Goal: Obtain resource: Download file/media

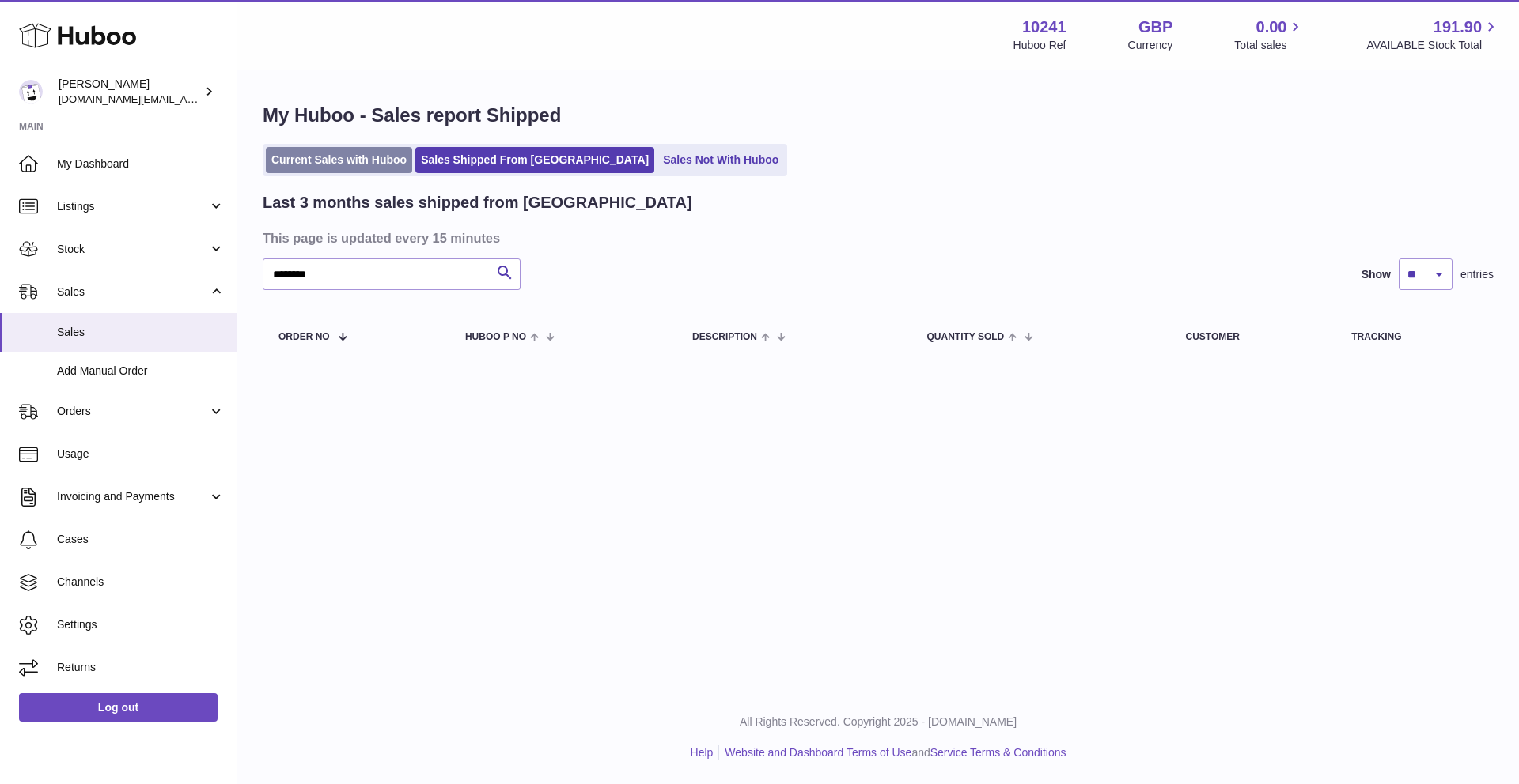
click at [335, 166] on link "Current Sales with Huboo" at bounding box center [339, 160] width 146 height 27
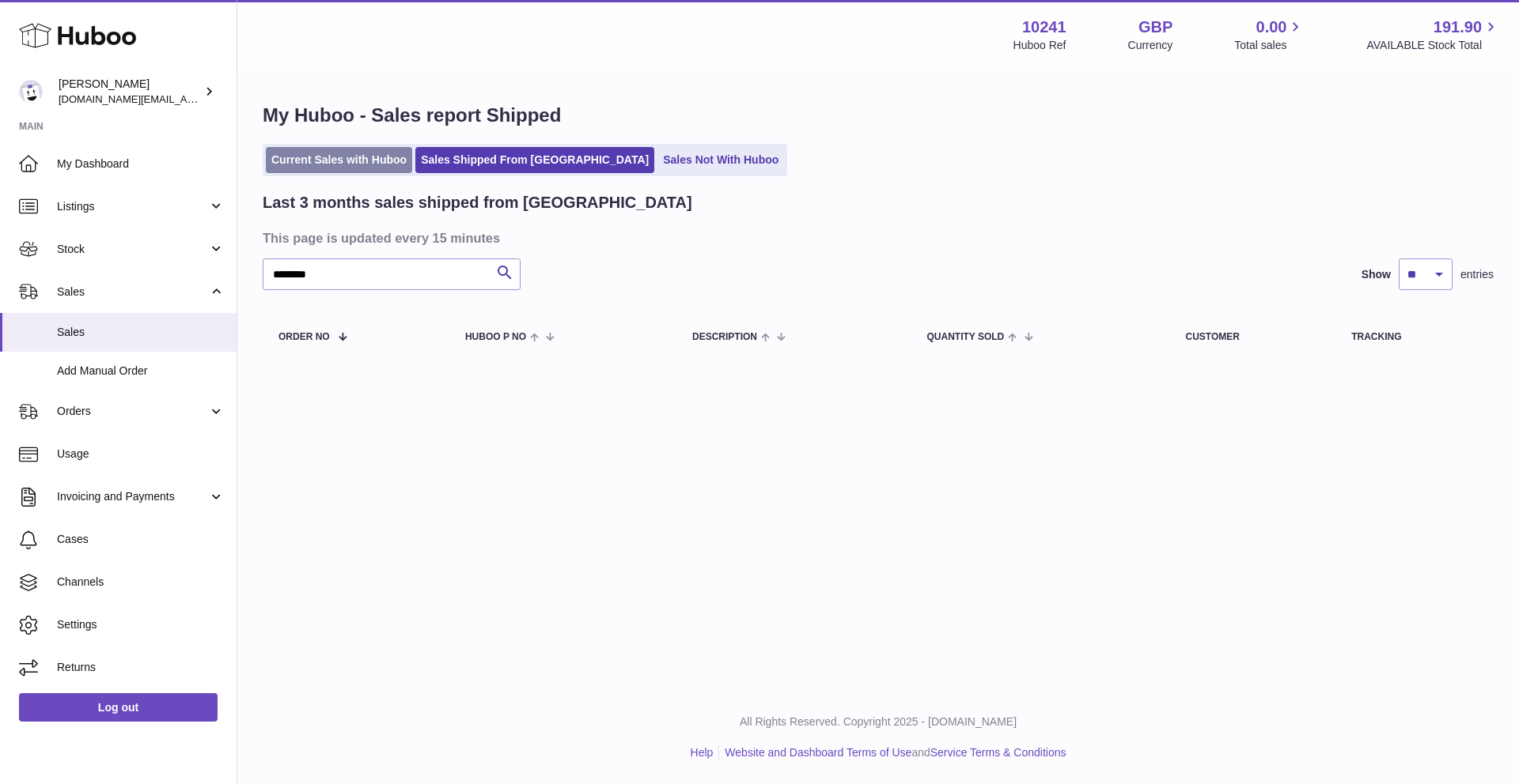
click at [336, 163] on link "Current Sales with Huboo" at bounding box center [339, 160] width 146 height 27
click at [336, 162] on link "Current Sales with Huboo" at bounding box center [339, 160] width 146 height 27
click at [337, 161] on link "Current Sales with Huboo" at bounding box center [339, 160] width 146 height 27
click at [121, 330] on span "Sales" at bounding box center [141, 333] width 168 height 15
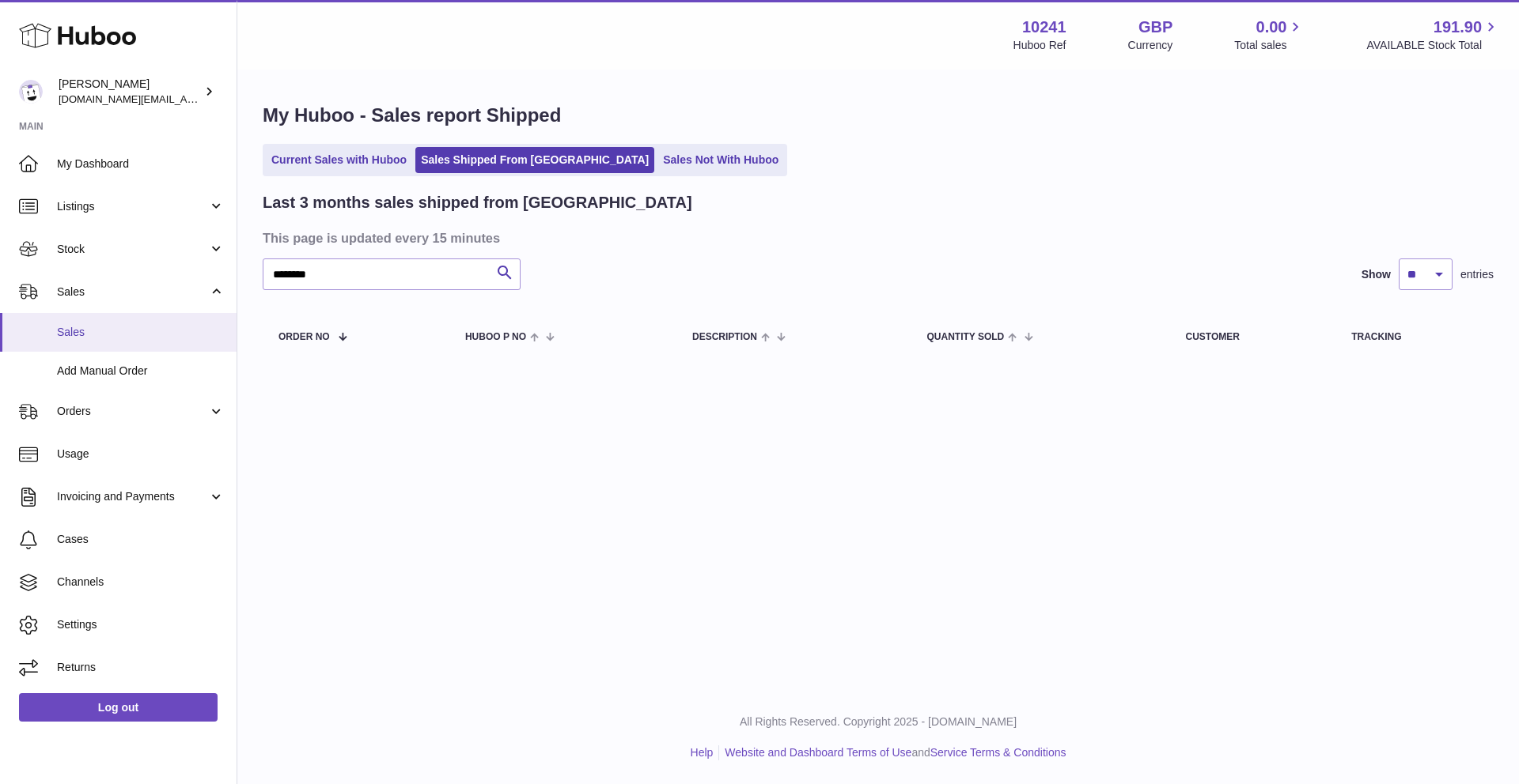
click at [121, 329] on span "Sales" at bounding box center [141, 333] width 168 height 15
click at [121, 330] on span "Sales" at bounding box center [141, 333] width 168 height 15
click at [121, 331] on span "Sales" at bounding box center [141, 333] width 168 height 15
click at [88, 330] on span "Sales" at bounding box center [141, 333] width 168 height 15
click at [87, 330] on span "Sales" at bounding box center [141, 333] width 168 height 15
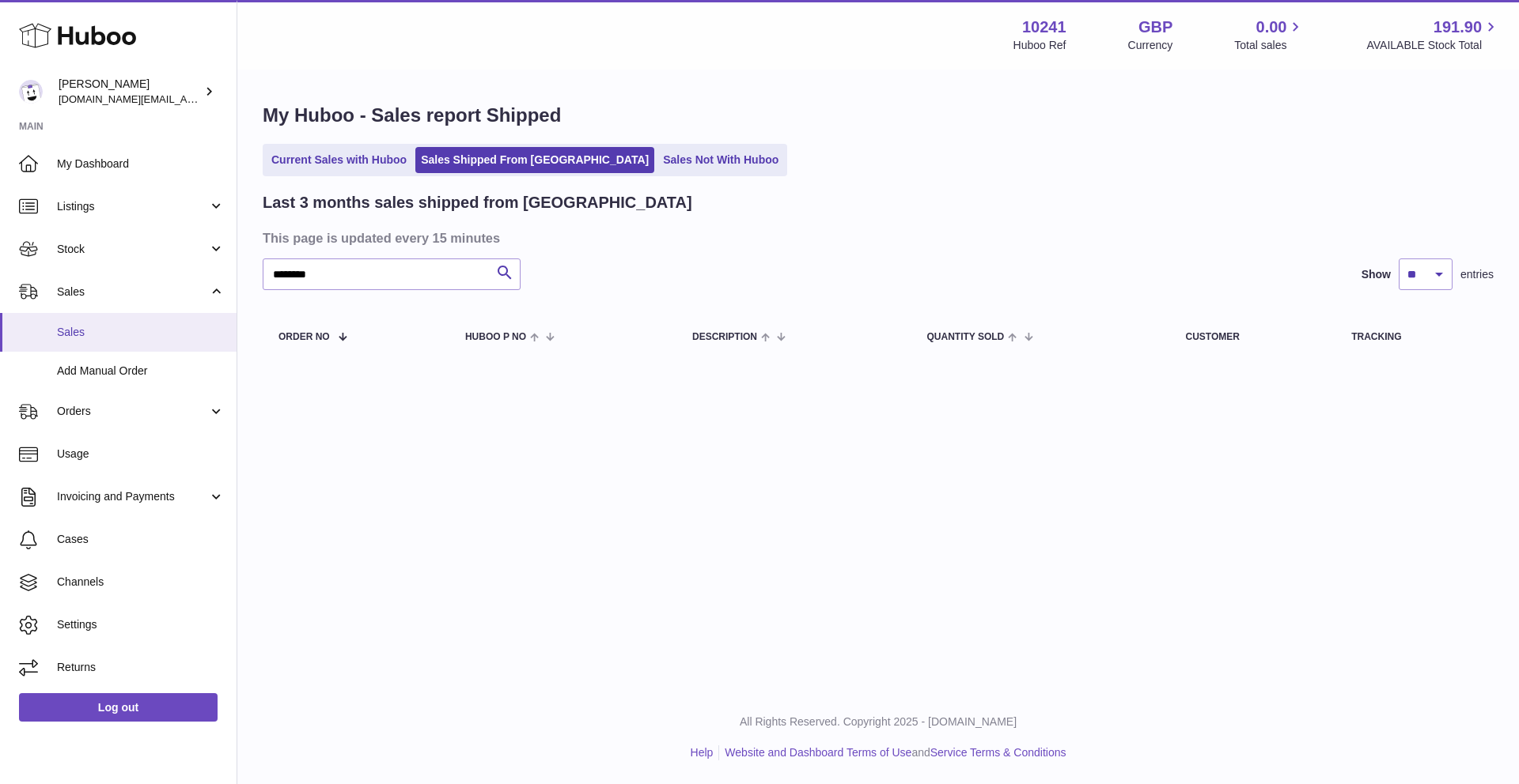
click at [87, 330] on span "Sales" at bounding box center [141, 333] width 168 height 15
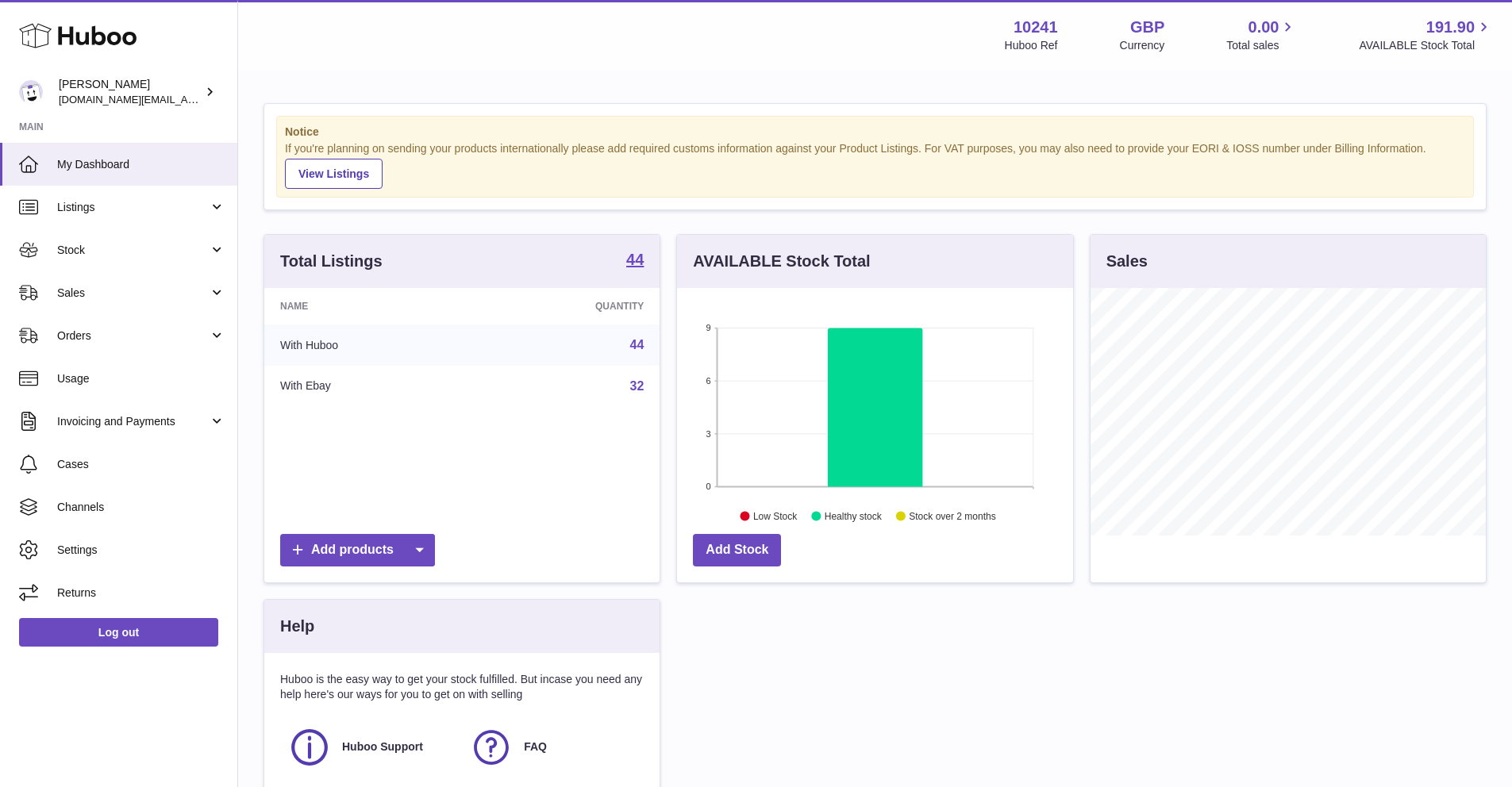
scroll to position [248, 396]
click at [118, 275] on link "Sales" at bounding box center [118, 293] width 238 height 43
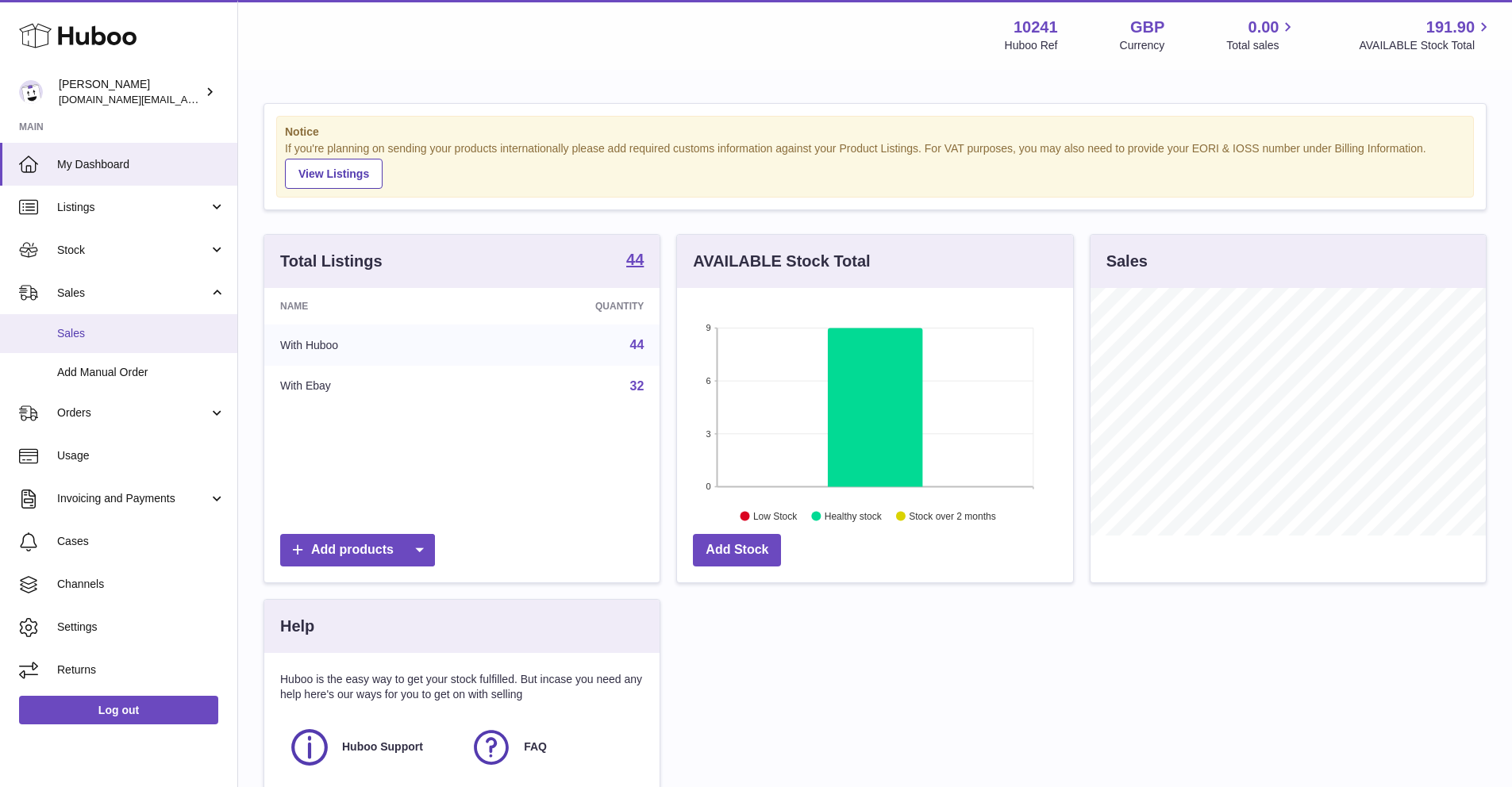
click at [118, 343] on link "Sales" at bounding box center [118, 333] width 238 height 39
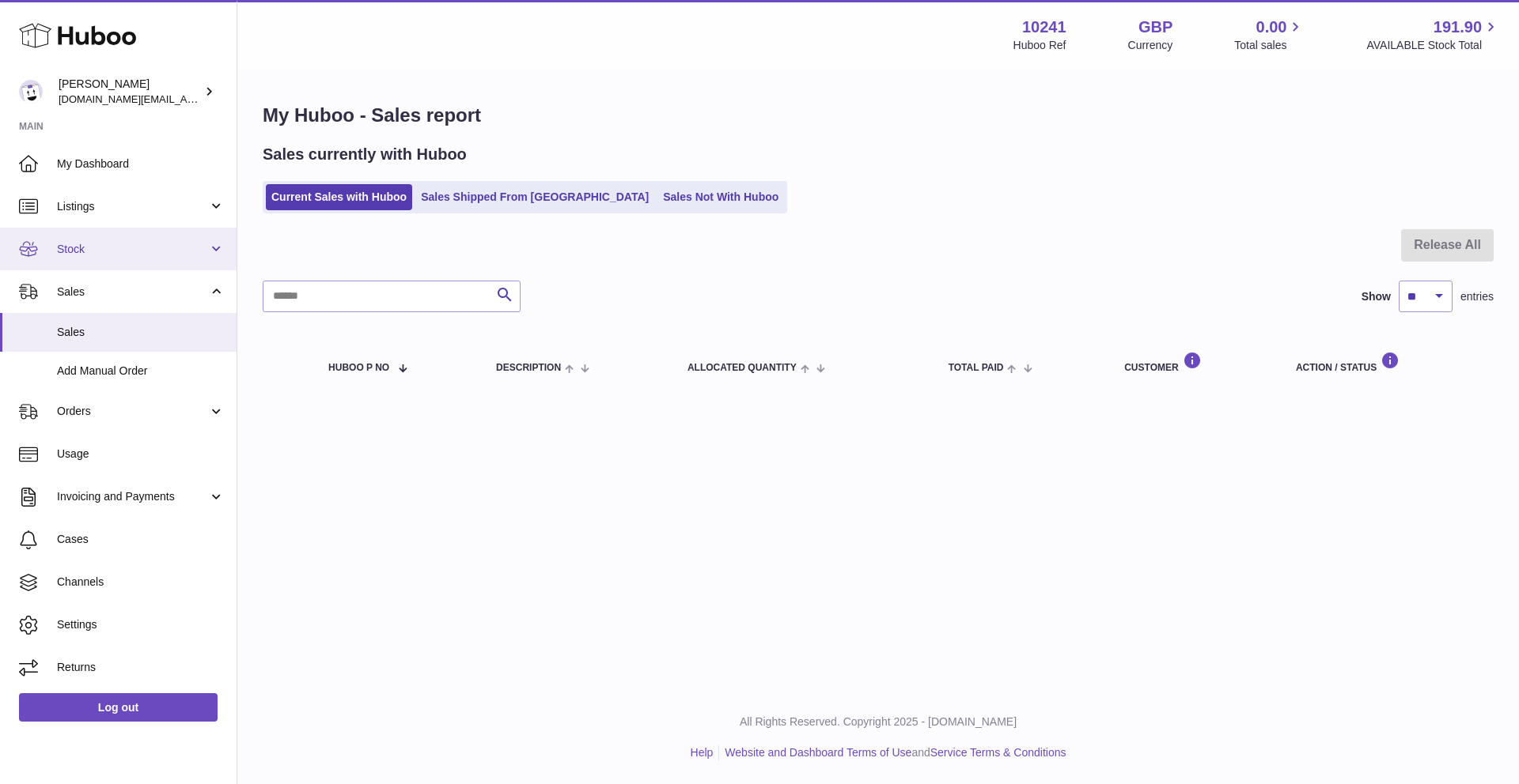
click at [144, 244] on span "Stock" at bounding box center [133, 250] width 151 height 15
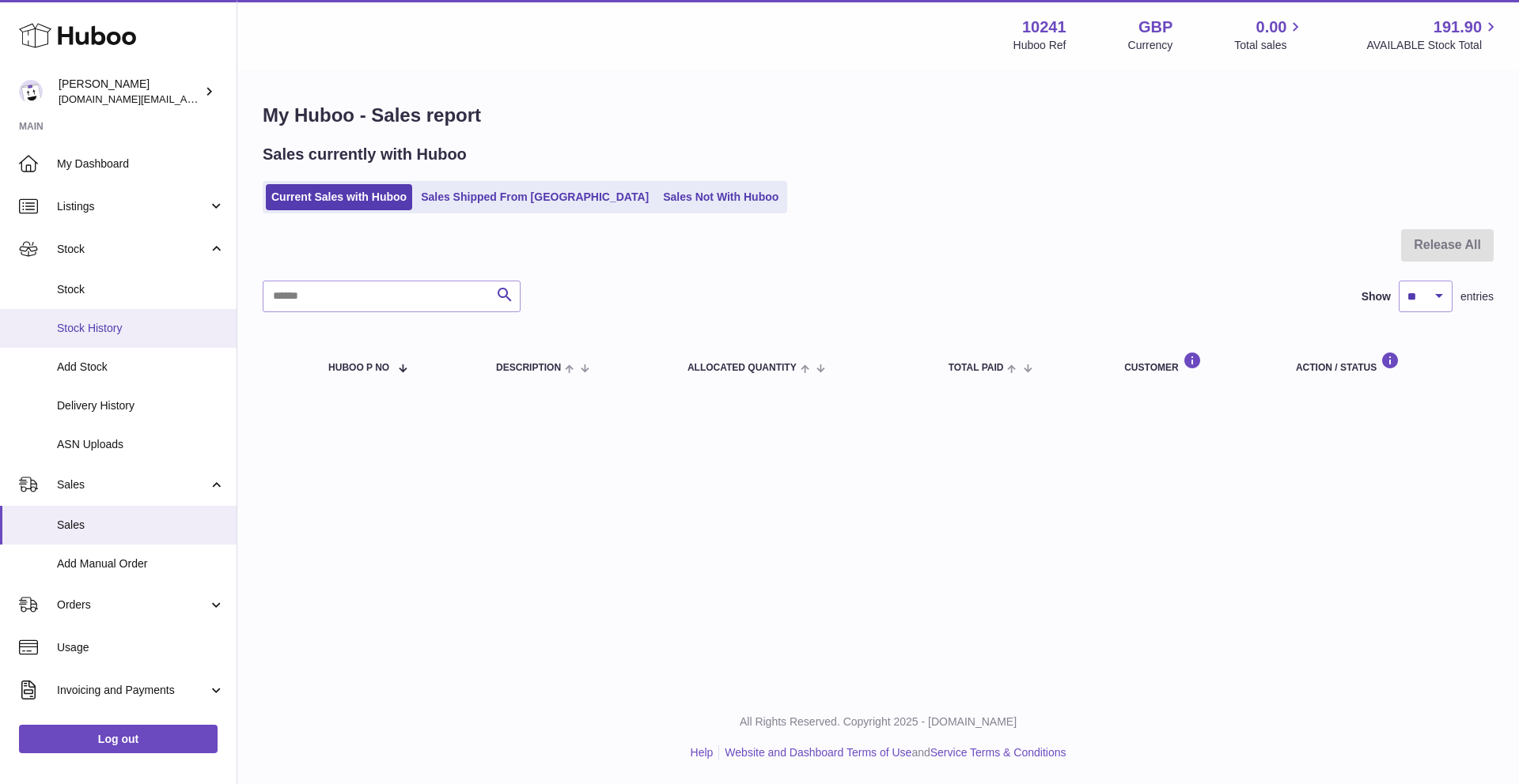
click at [110, 322] on span "Stock History" at bounding box center [141, 328] width 168 height 15
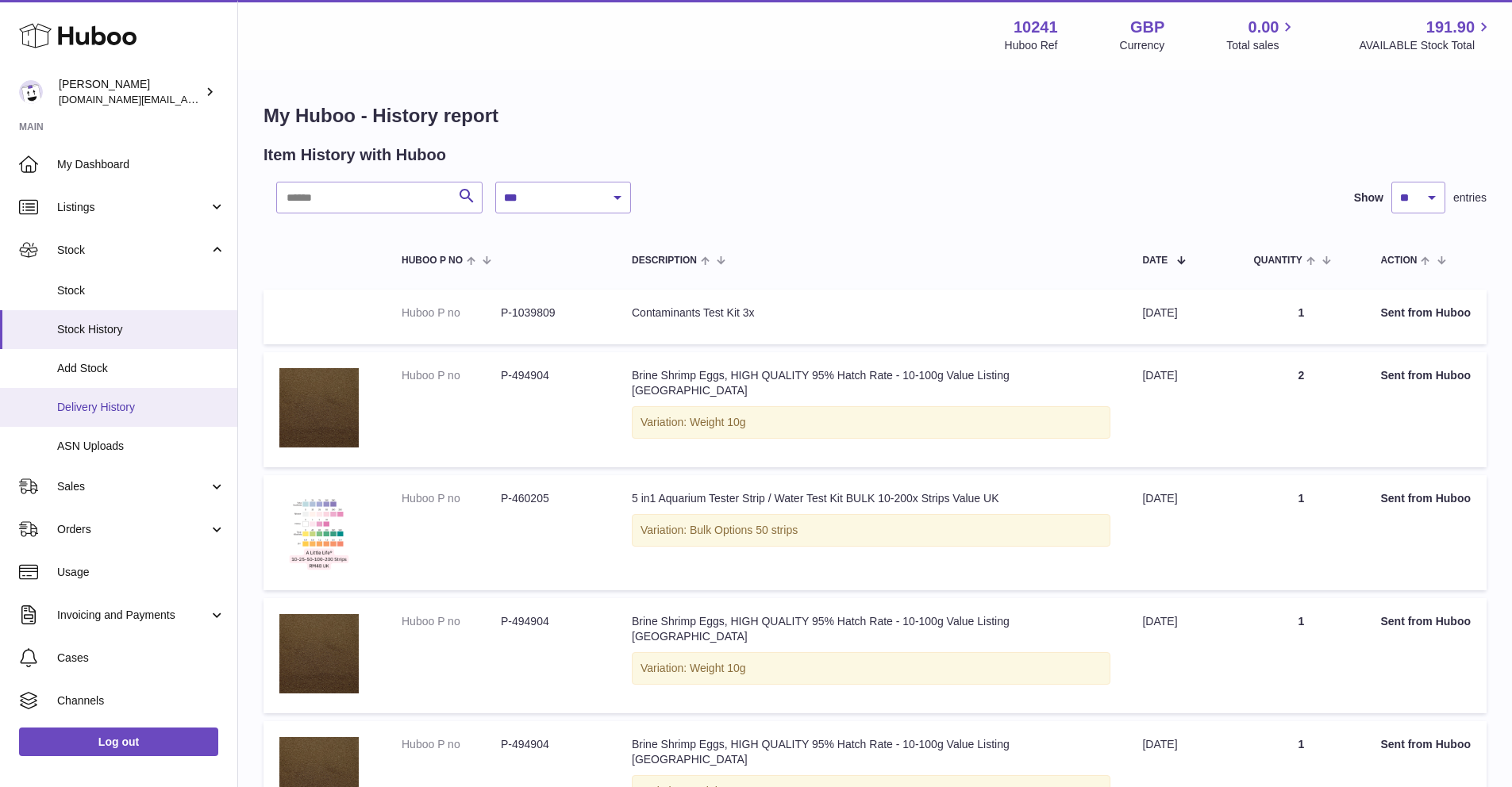
click at [94, 396] on link "Delivery History" at bounding box center [118, 407] width 238 height 39
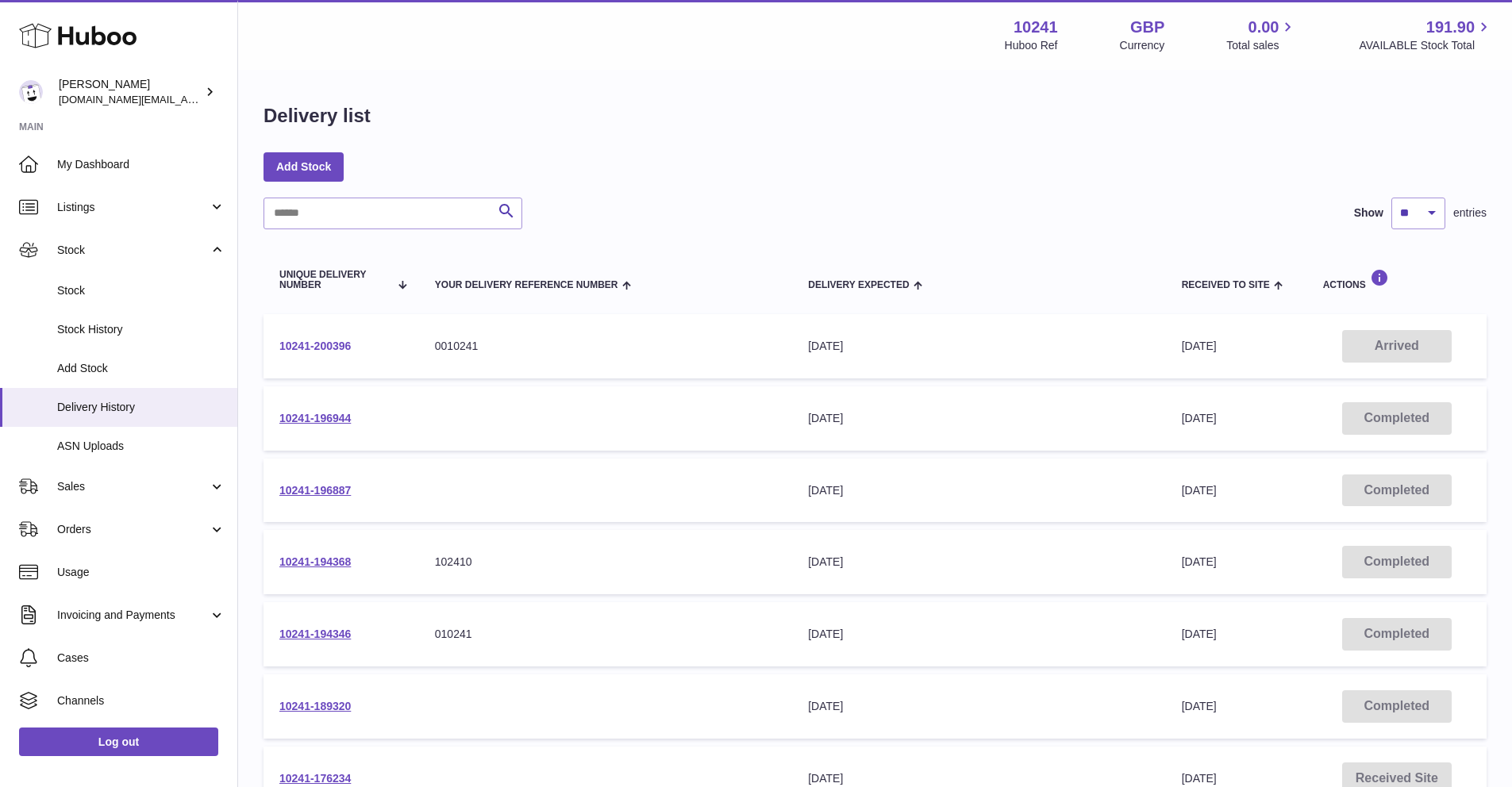
click at [313, 343] on link "10241-200396" at bounding box center [315, 346] width 71 height 13
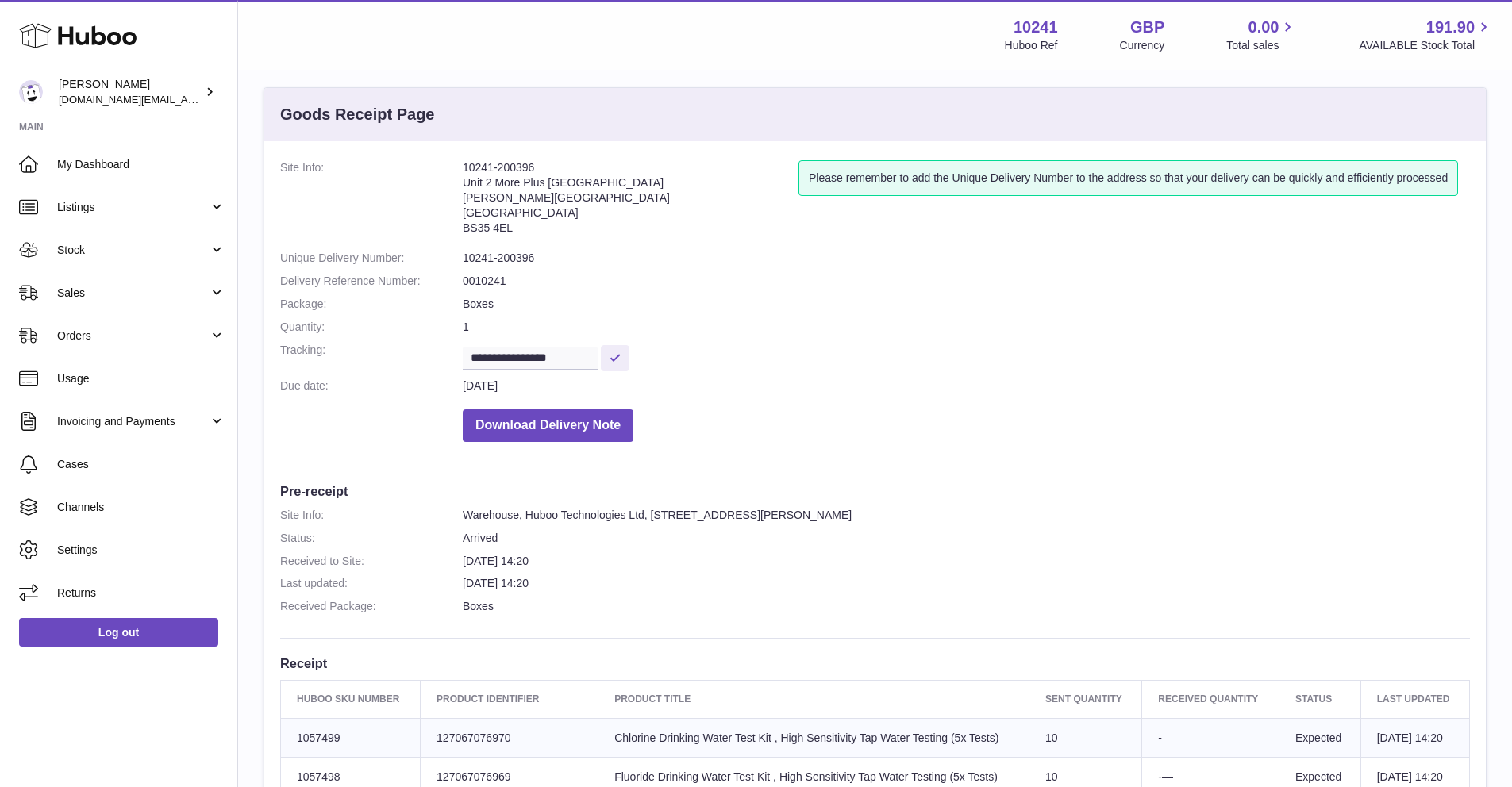
scroll to position [15, 0]
click at [565, 420] on button "Download Delivery Note" at bounding box center [547, 426] width 171 height 33
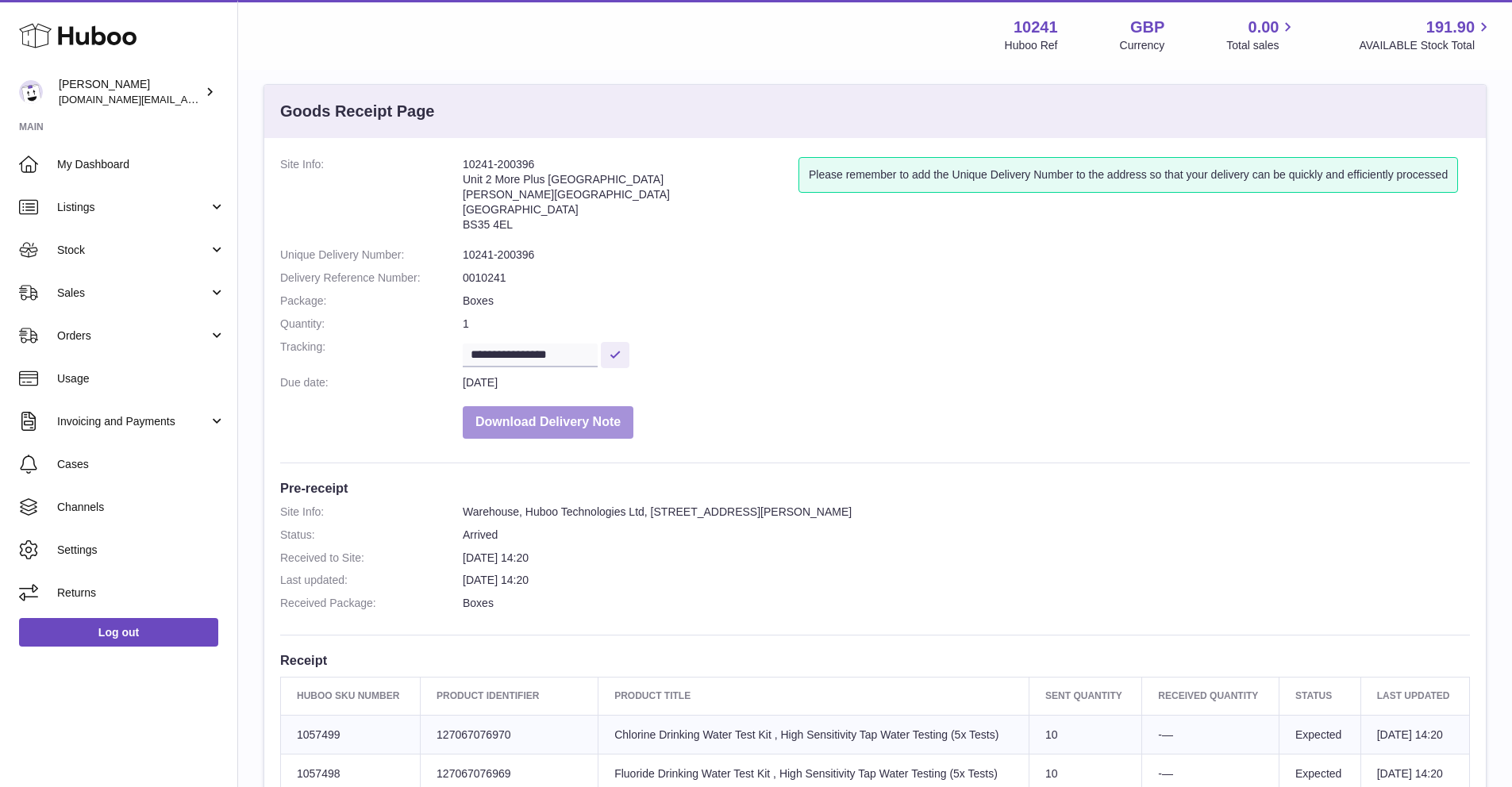
scroll to position [22, 0]
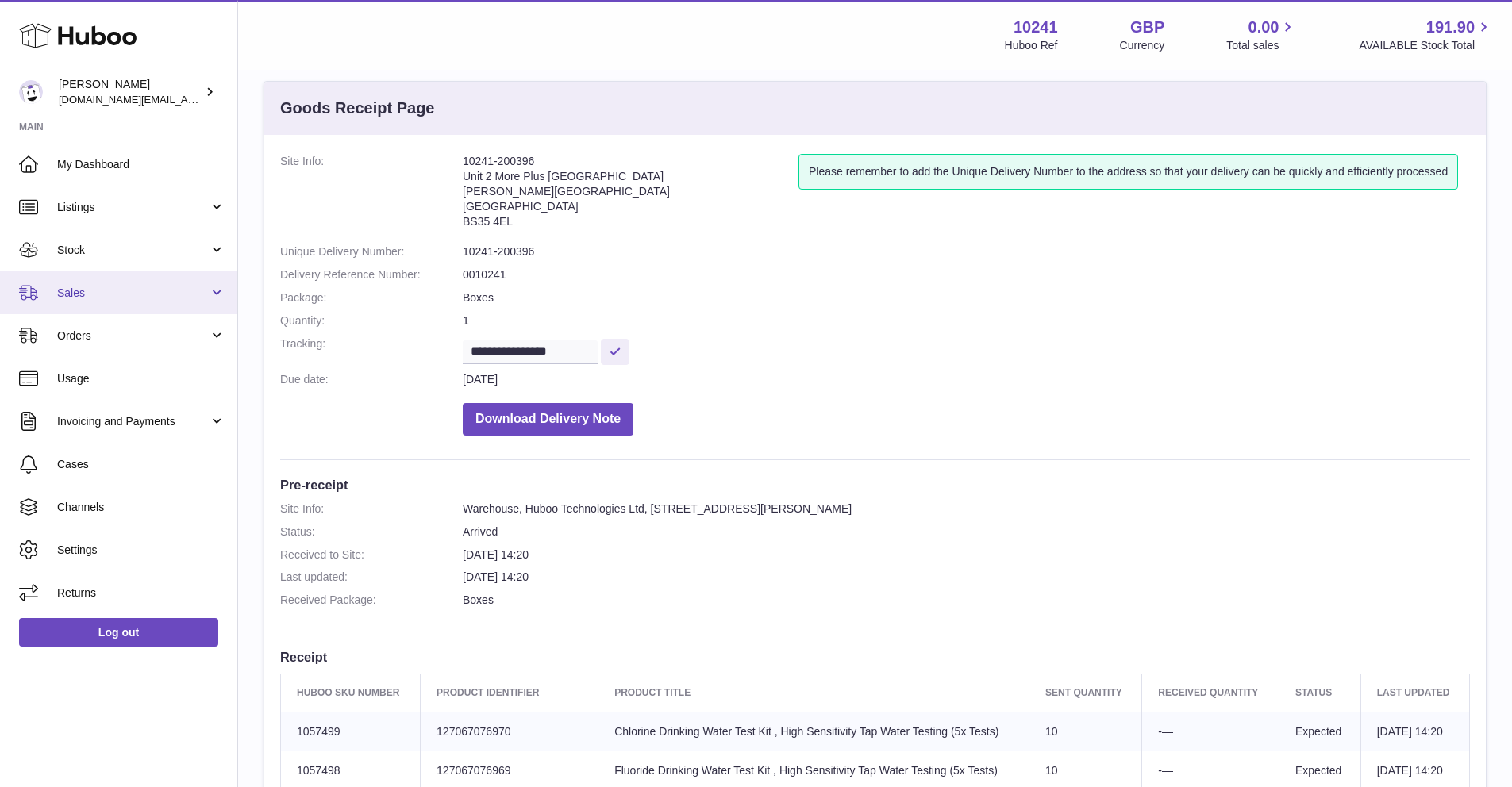
click at [143, 300] on span "Sales" at bounding box center [133, 294] width 152 height 15
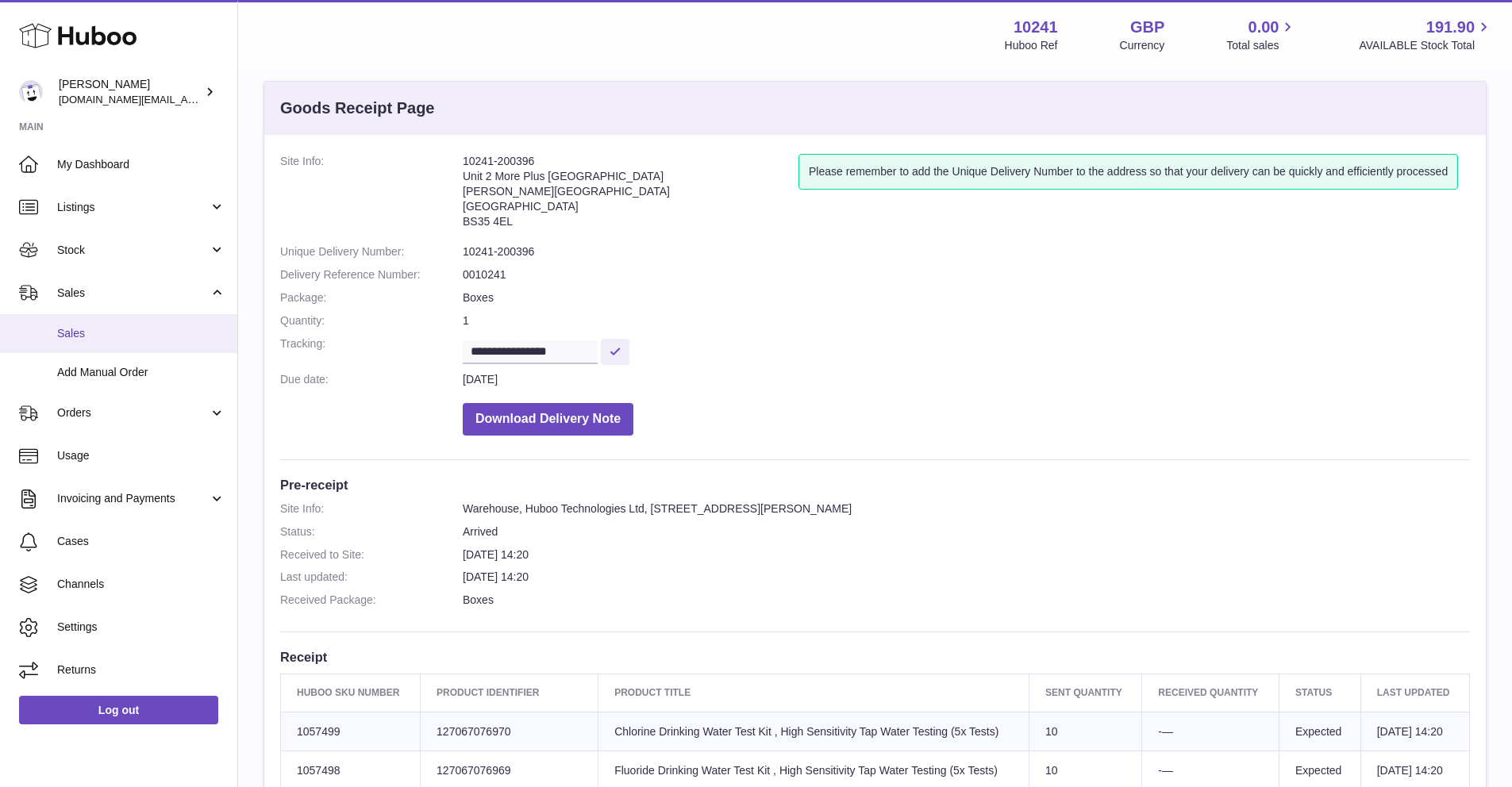
click at [141, 349] on link "Sales" at bounding box center [118, 333] width 238 height 39
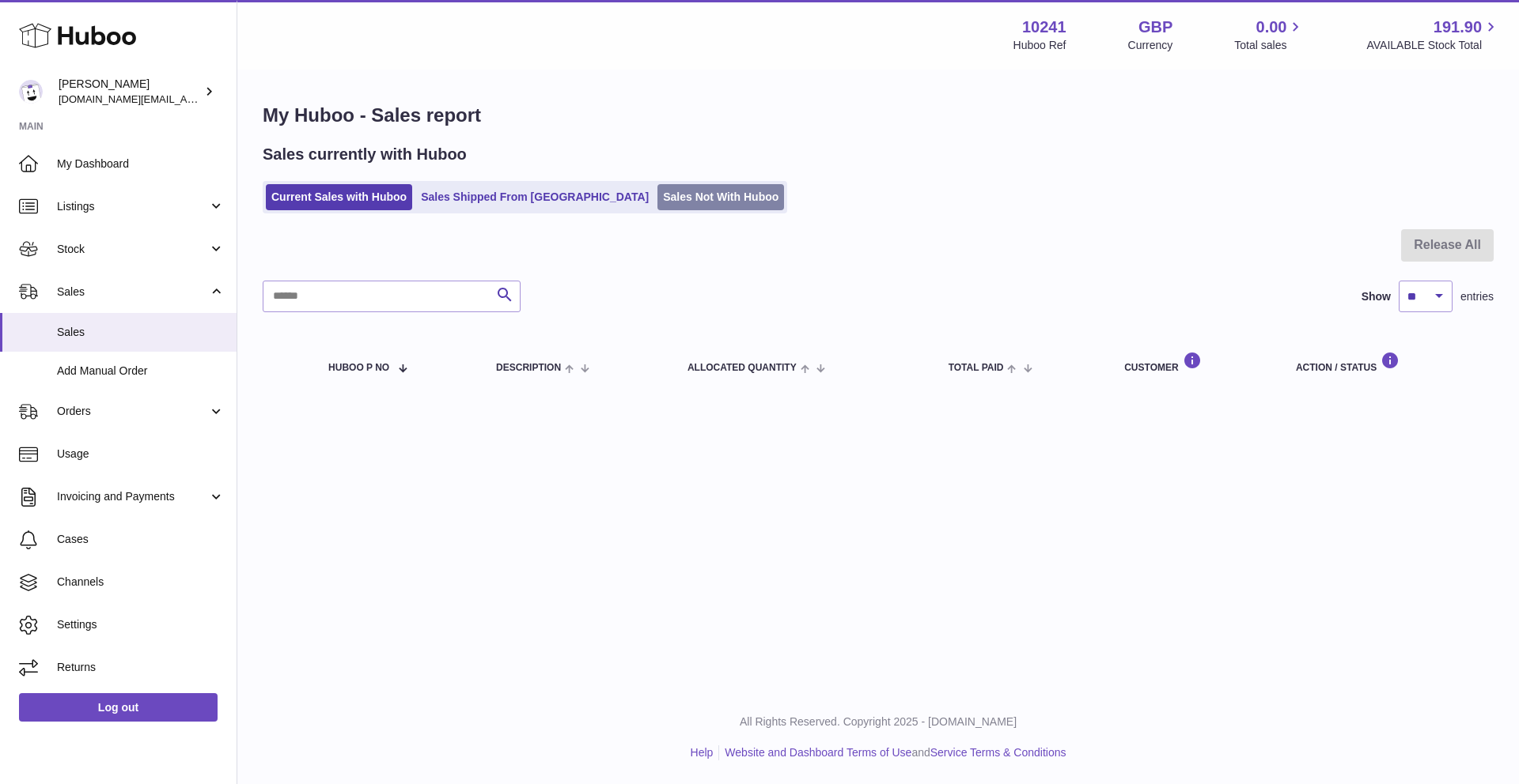
click at [697, 200] on link "Sales Not With Huboo" at bounding box center [720, 197] width 127 height 27
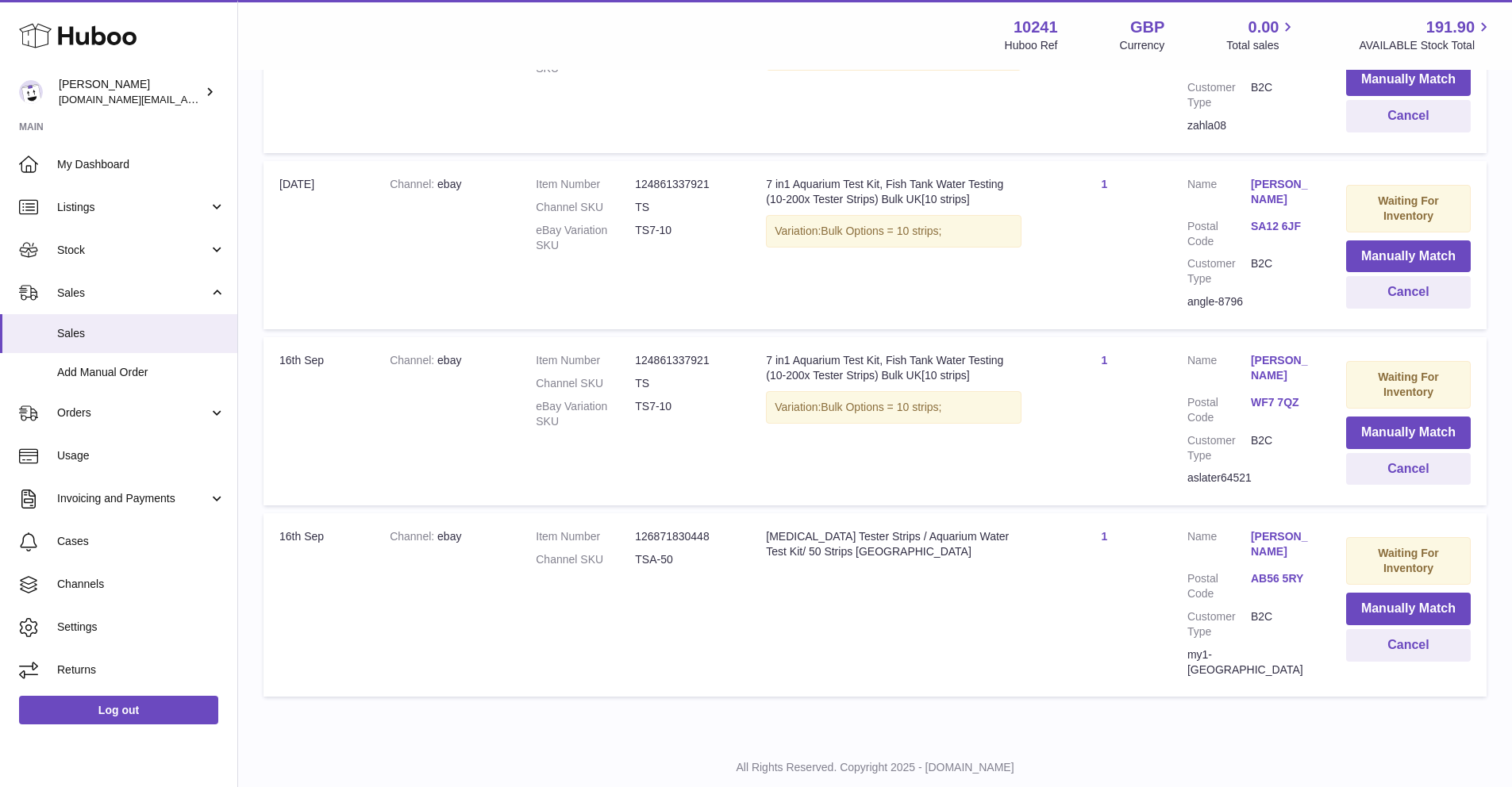
scroll to position [940, 0]
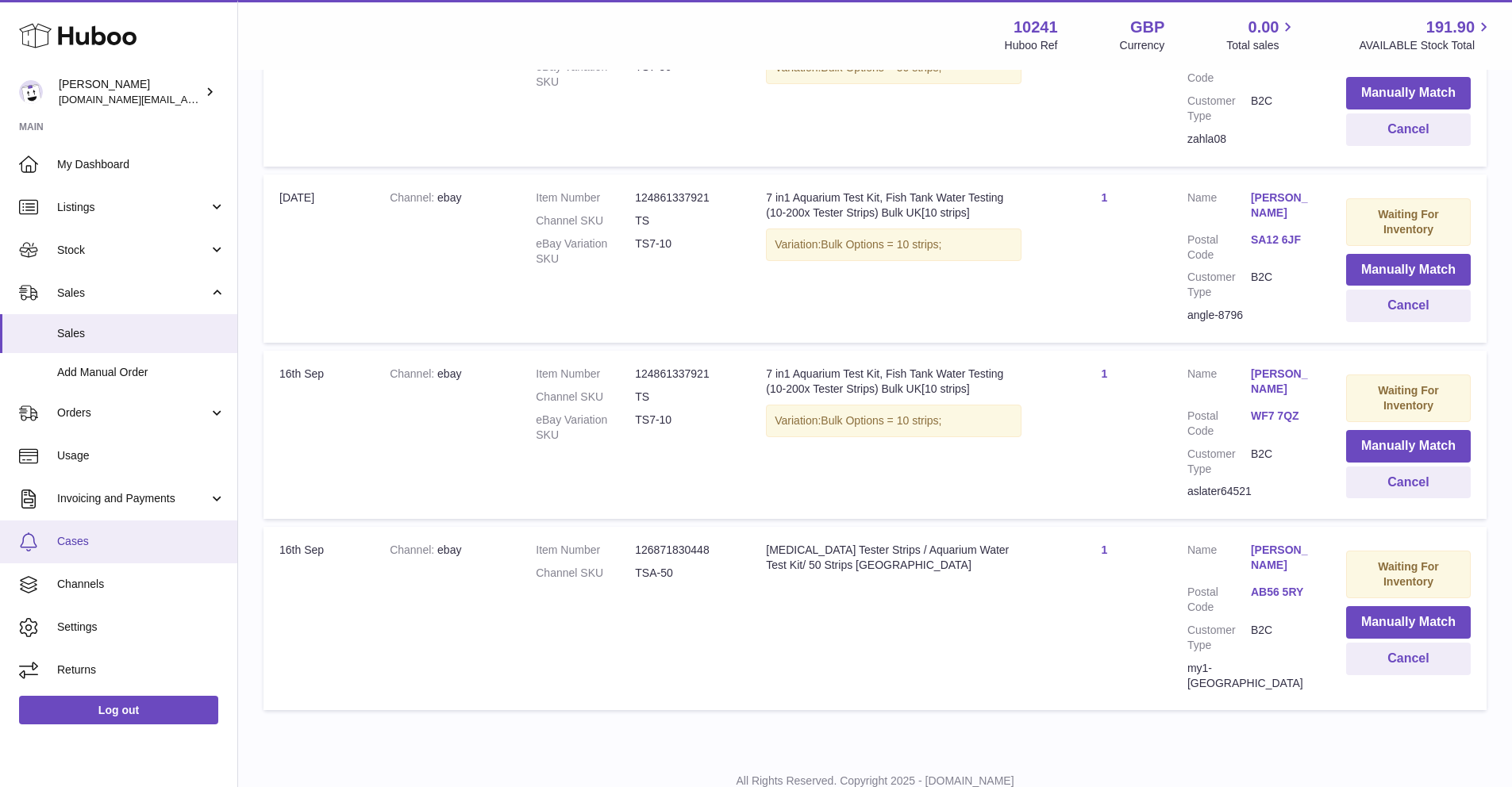
click at [153, 560] on link "Cases" at bounding box center [118, 542] width 238 height 43
click at [152, 541] on span "Cases" at bounding box center [142, 542] width 168 height 15
click at [151, 541] on span "Cases" at bounding box center [142, 542] width 168 height 15
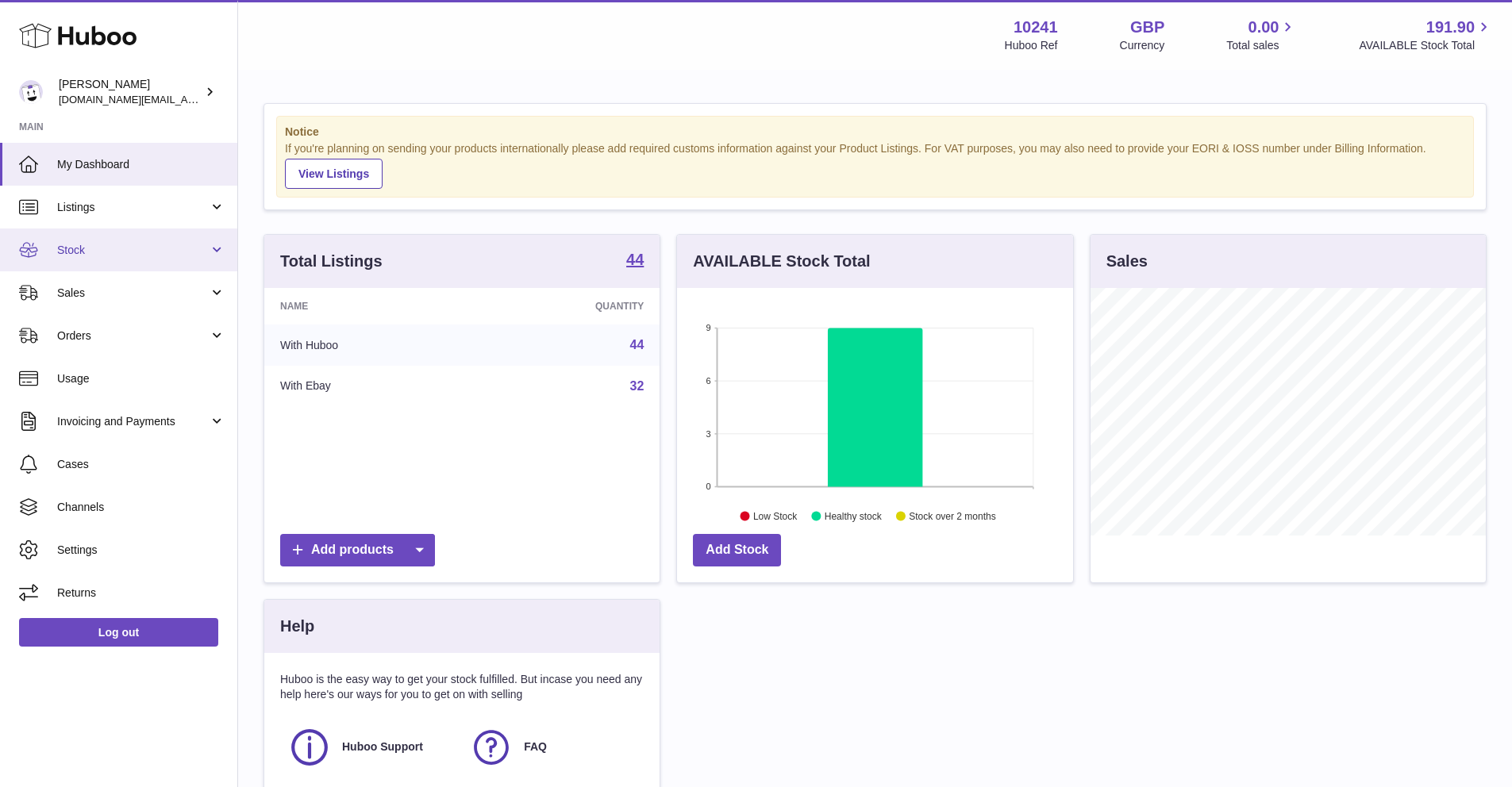
scroll to position [248, 396]
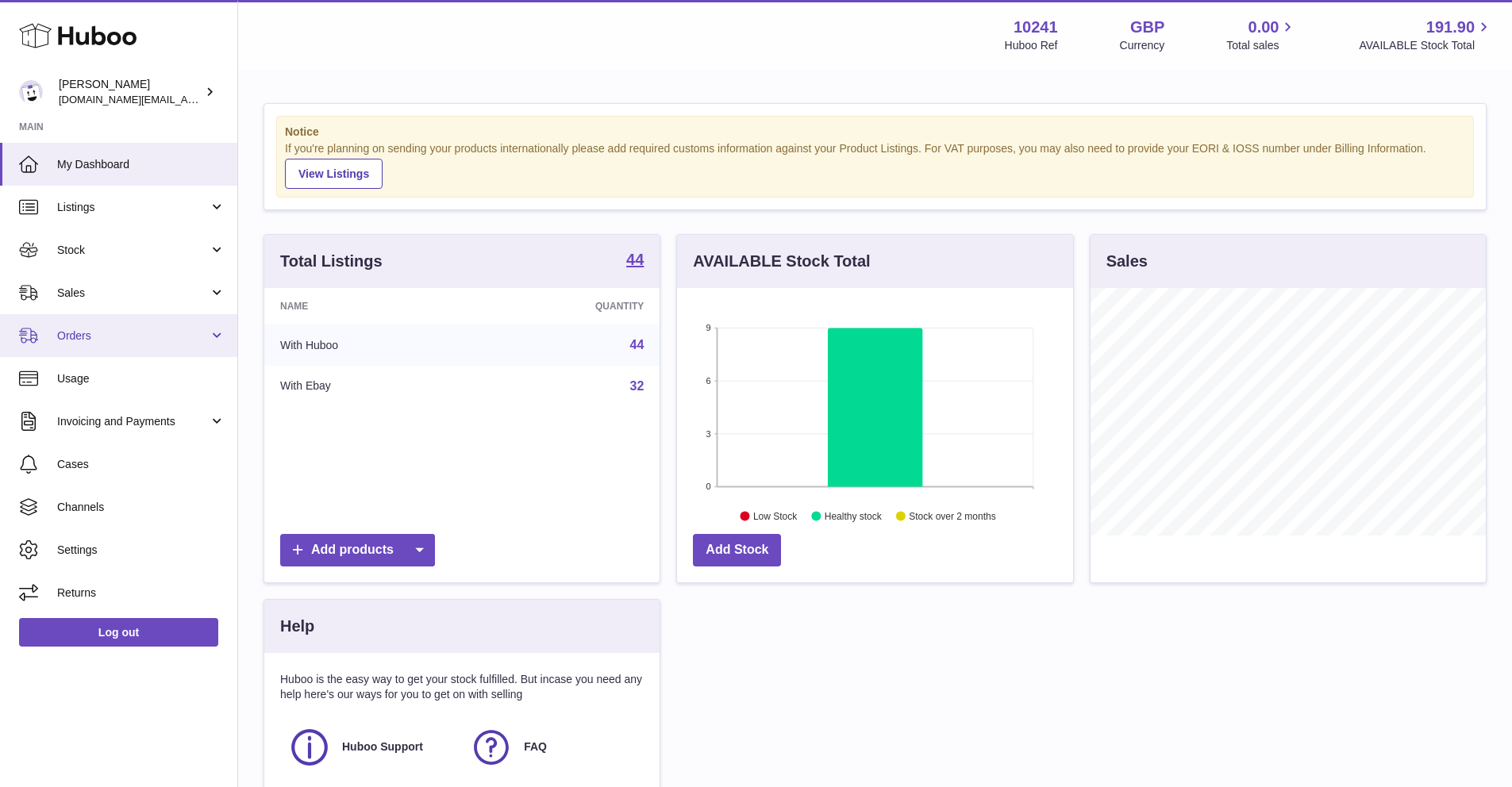
click at [164, 323] on link "Orders" at bounding box center [118, 336] width 238 height 43
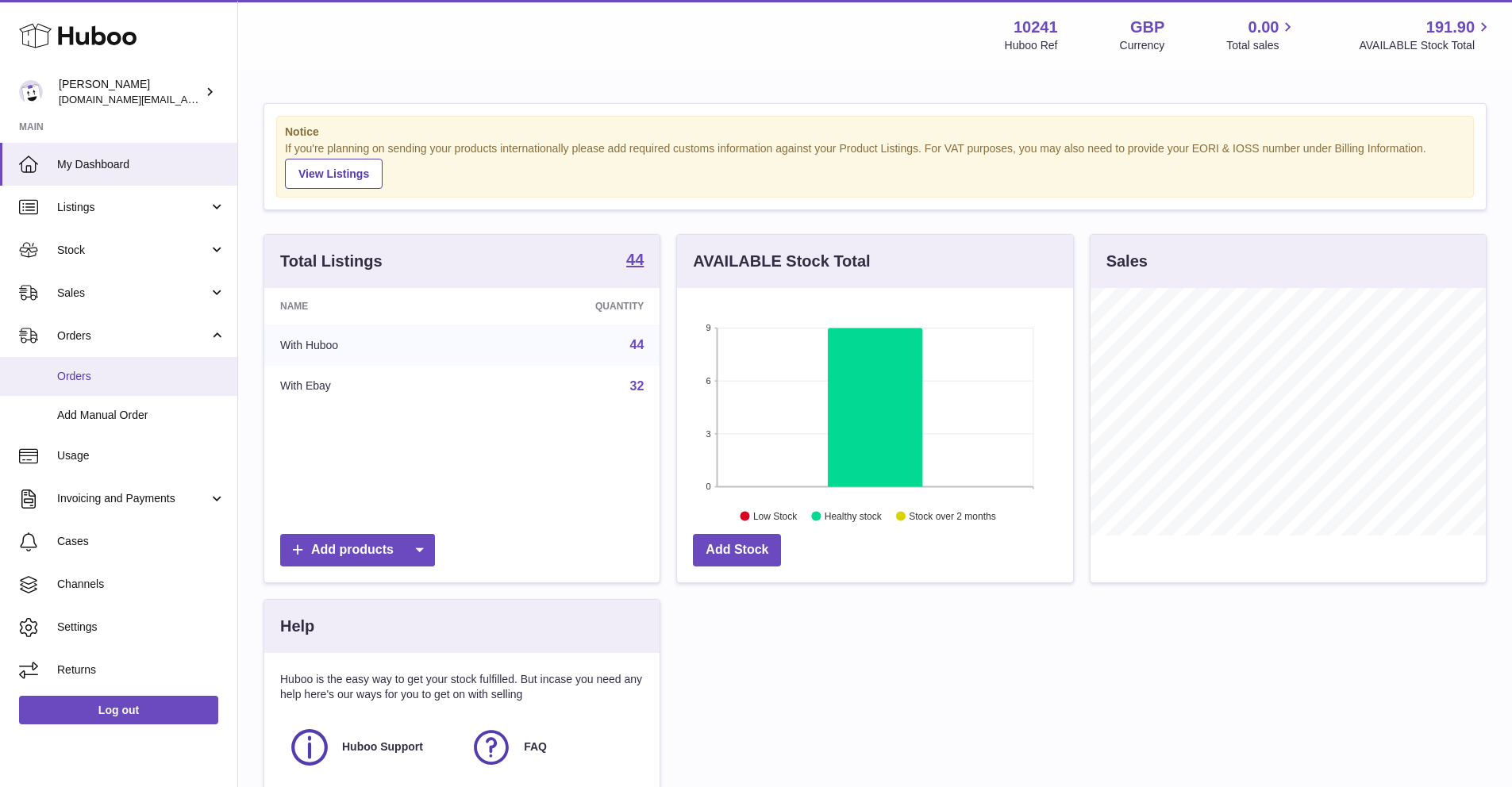
click at [150, 377] on span "Orders" at bounding box center [142, 377] width 168 height 15
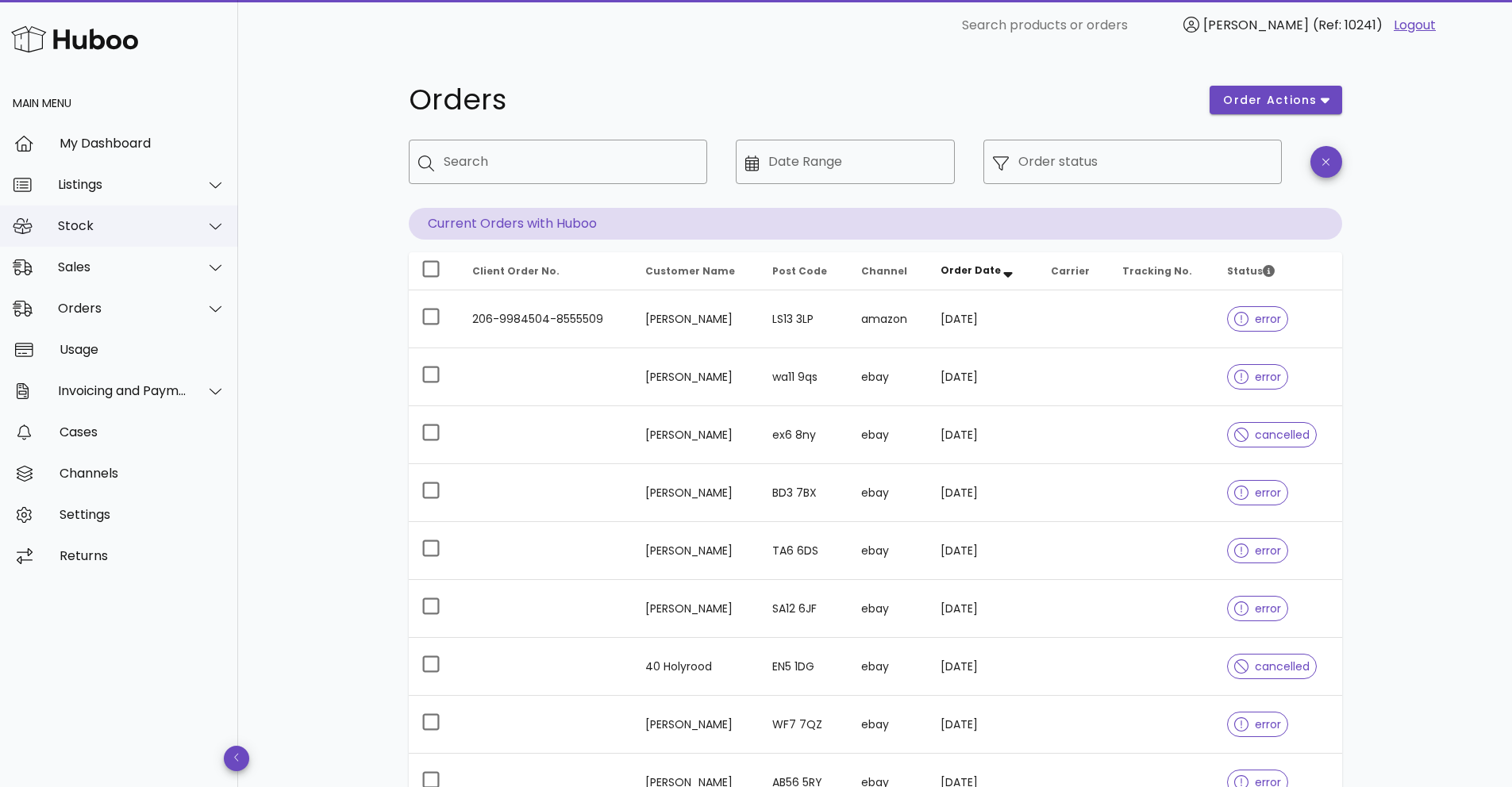
click at [100, 225] on div "Stock" at bounding box center [123, 226] width 130 height 15
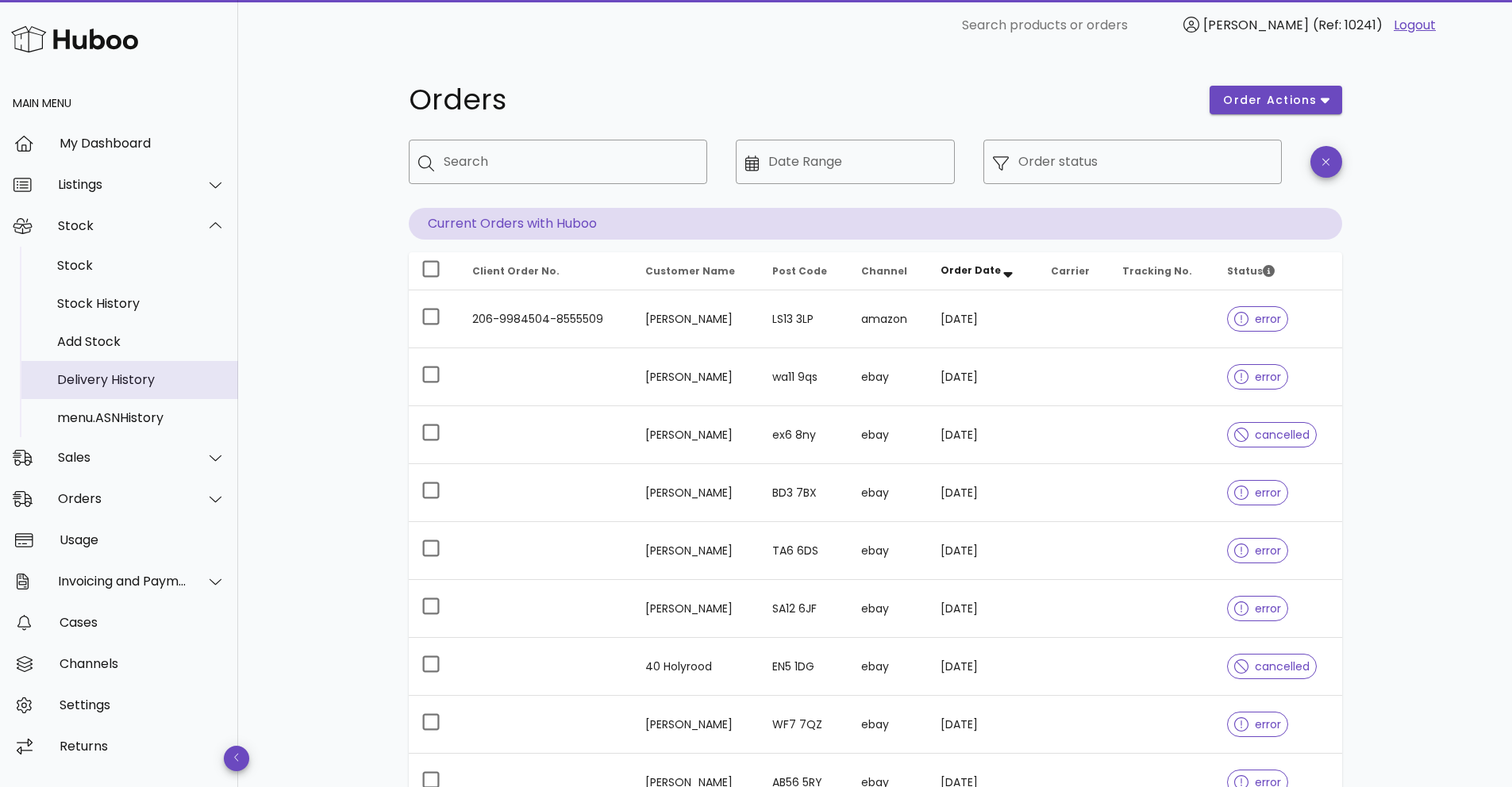
click at [89, 384] on div "Delivery History" at bounding box center [142, 380] width 168 height 15
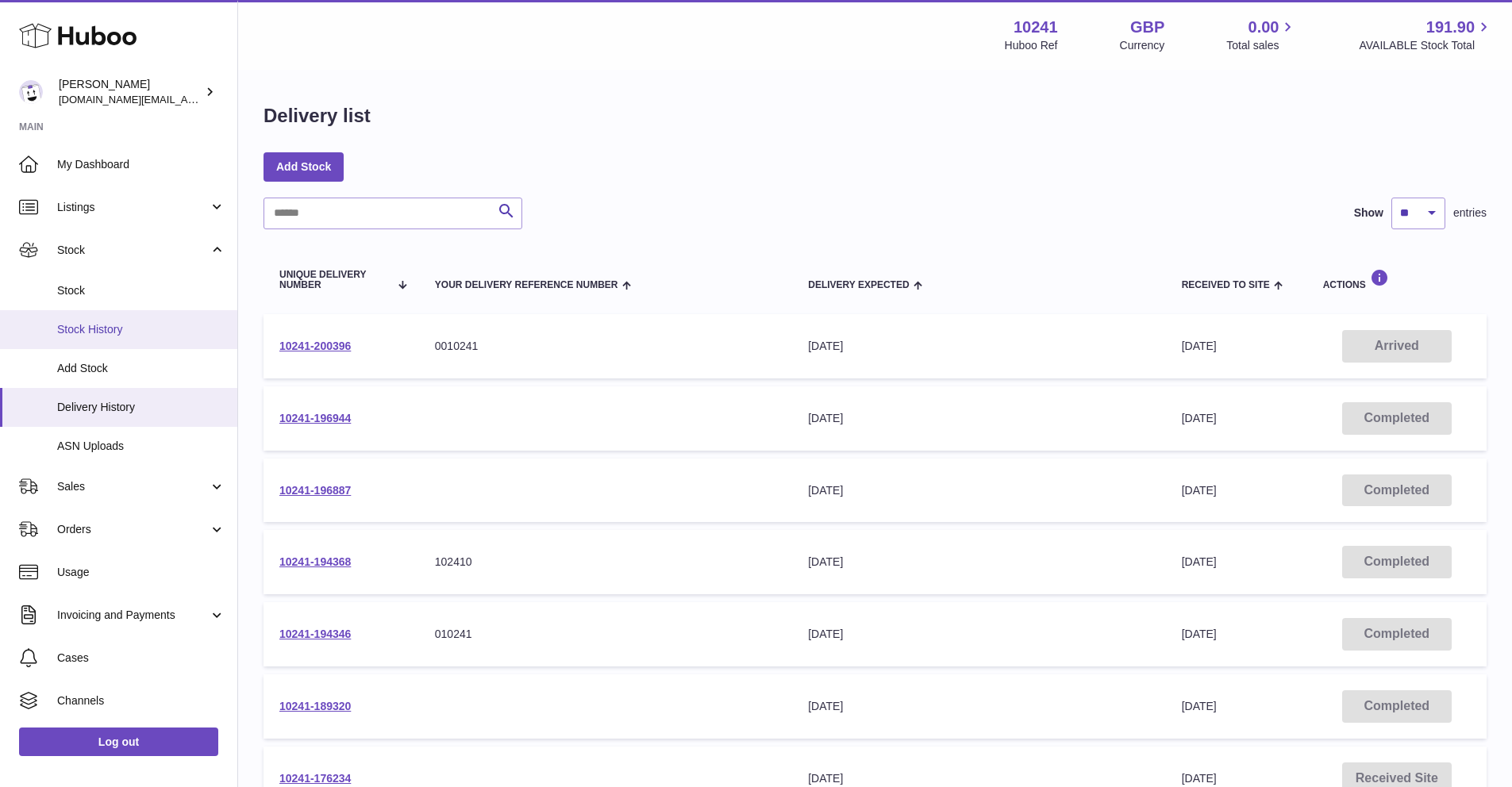
drag, startPoint x: 365, startPoint y: 350, endPoint x: 229, endPoint y: 344, distance: 136.1
click at [229, 344] on div "Huboo [PERSON_NAME] [DOMAIN_NAME][EMAIL_ADDRESS][DOMAIN_NAME] Main My Dashboard…" at bounding box center [756, 600] width 1512 height 1201
click at [308, 342] on link "10241-200396" at bounding box center [315, 346] width 71 height 13
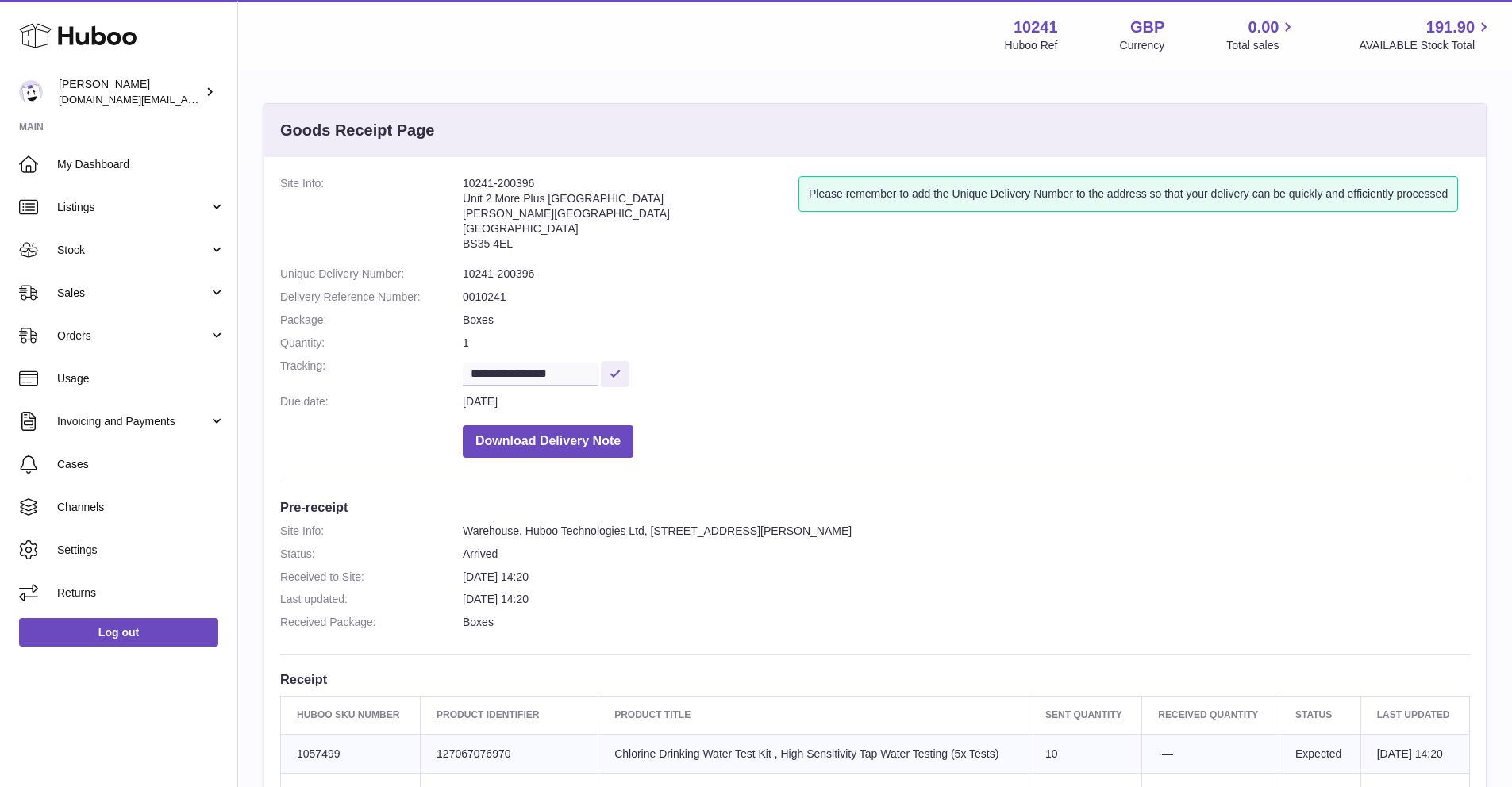
drag, startPoint x: 543, startPoint y: 183, endPoint x: 459, endPoint y: 180, distance: 84.1
click at [459, 180] on dl "**********" at bounding box center [874, 321] width 1189 height 290
copy dl "10241-200396"
click at [622, 445] on button "Download Delivery Note" at bounding box center [547, 442] width 171 height 33
